Goal: Check status

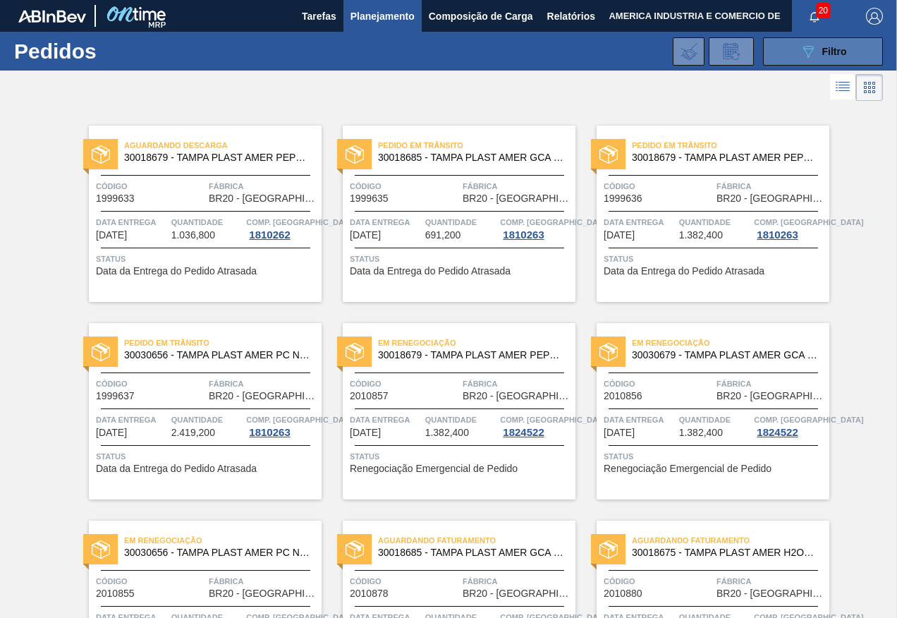
click at [777, 51] on button "089F7B8B-B2A5-4AFE-B5C0-19BA573D28AC Filtro" at bounding box center [823, 51] width 120 height 28
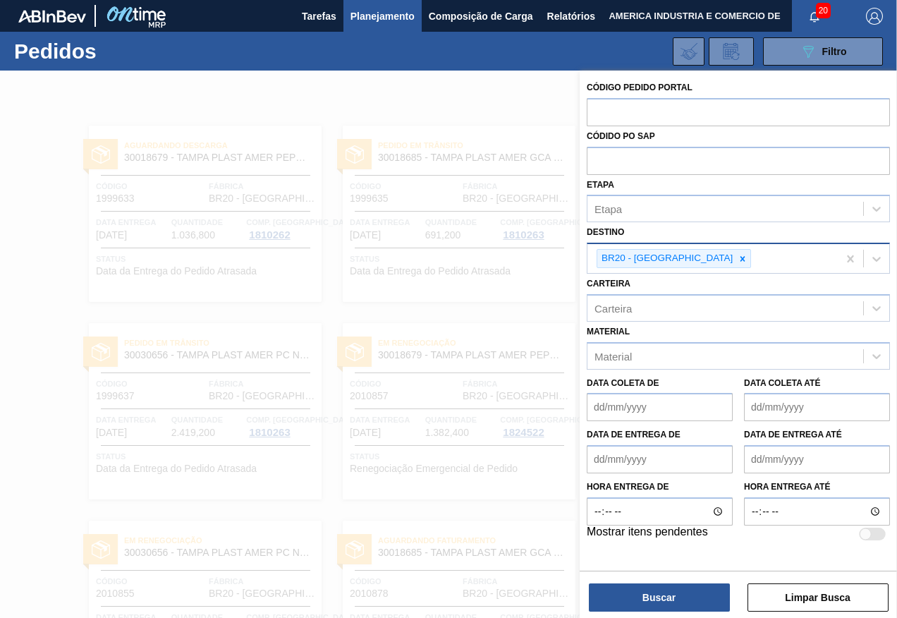
click at [776, 262] on div "BR20 - [GEOGRAPHIC_DATA]" at bounding box center [713, 258] width 250 height 29
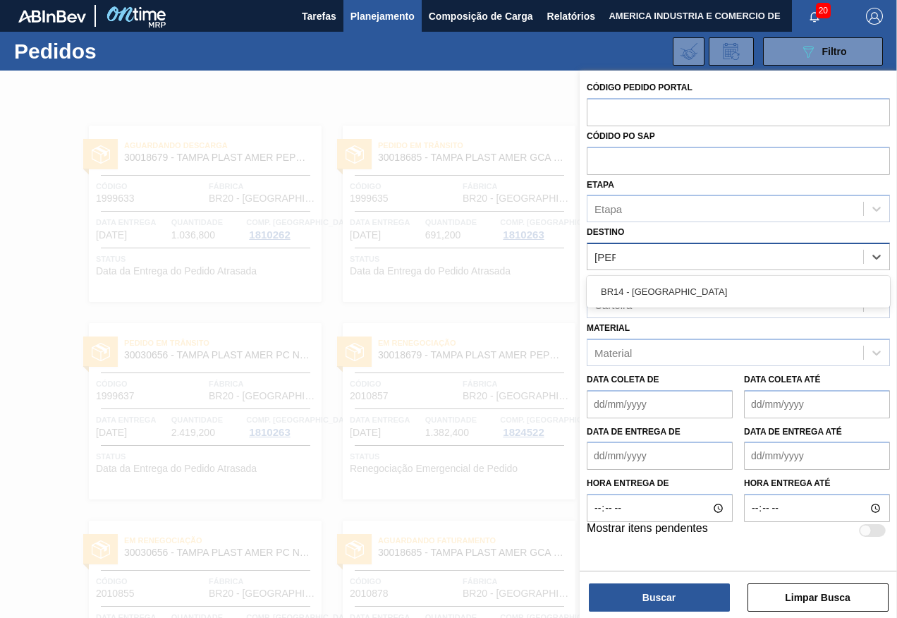
type input "curiti"
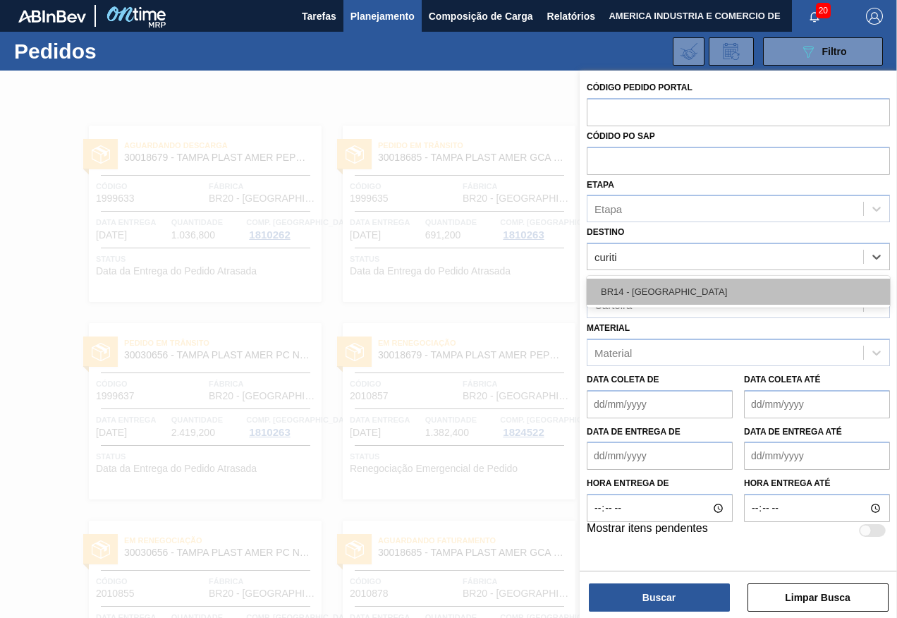
click at [746, 286] on div "BR14 - [GEOGRAPHIC_DATA]" at bounding box center [738, 292] width 303 height 26
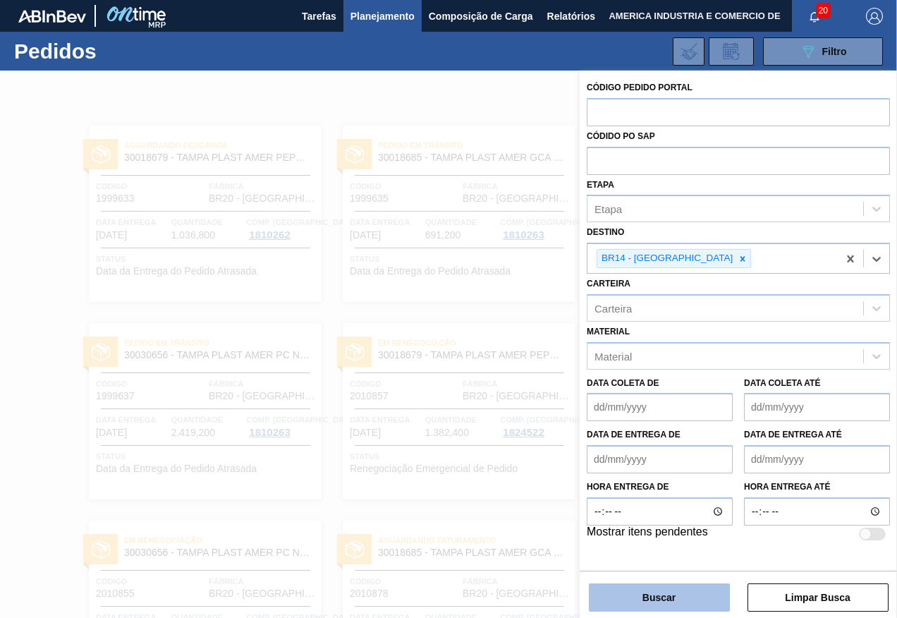
click at [651, 592] on button "Buscar" at bounding box center [659, 597] width 141 height 28
